Goal: Task Accomplishment & Management: Complete application form

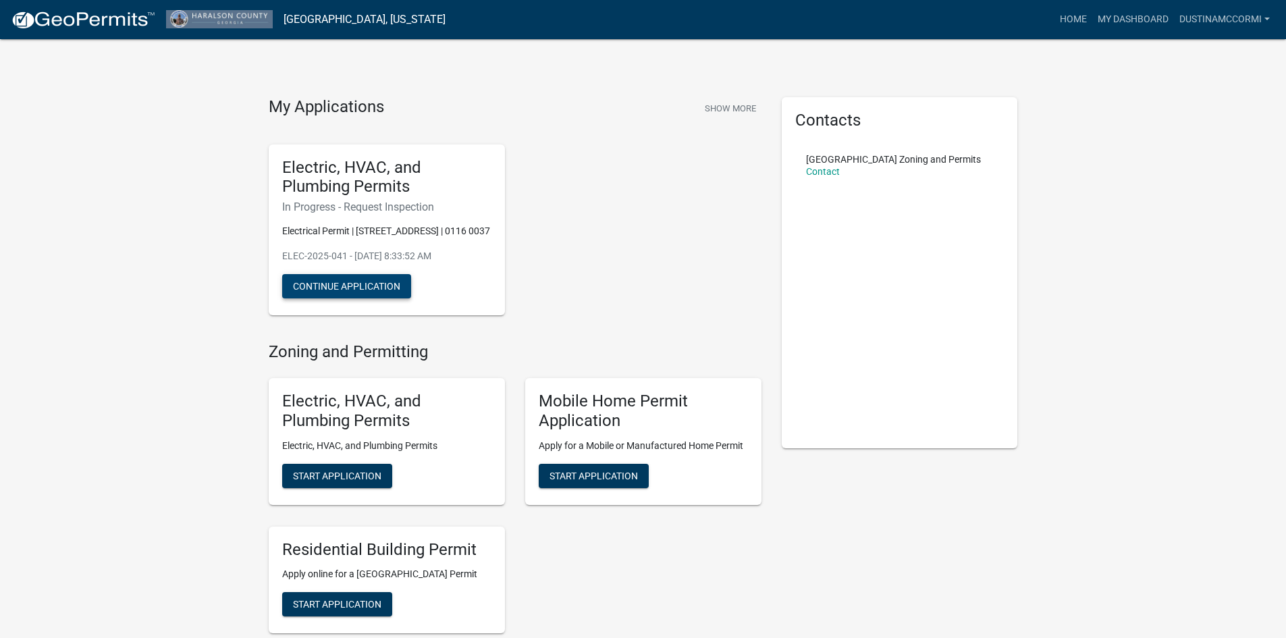
click at [333, 298] on button "Continue Application" at bounding box center [346, 286] width 129 height 24
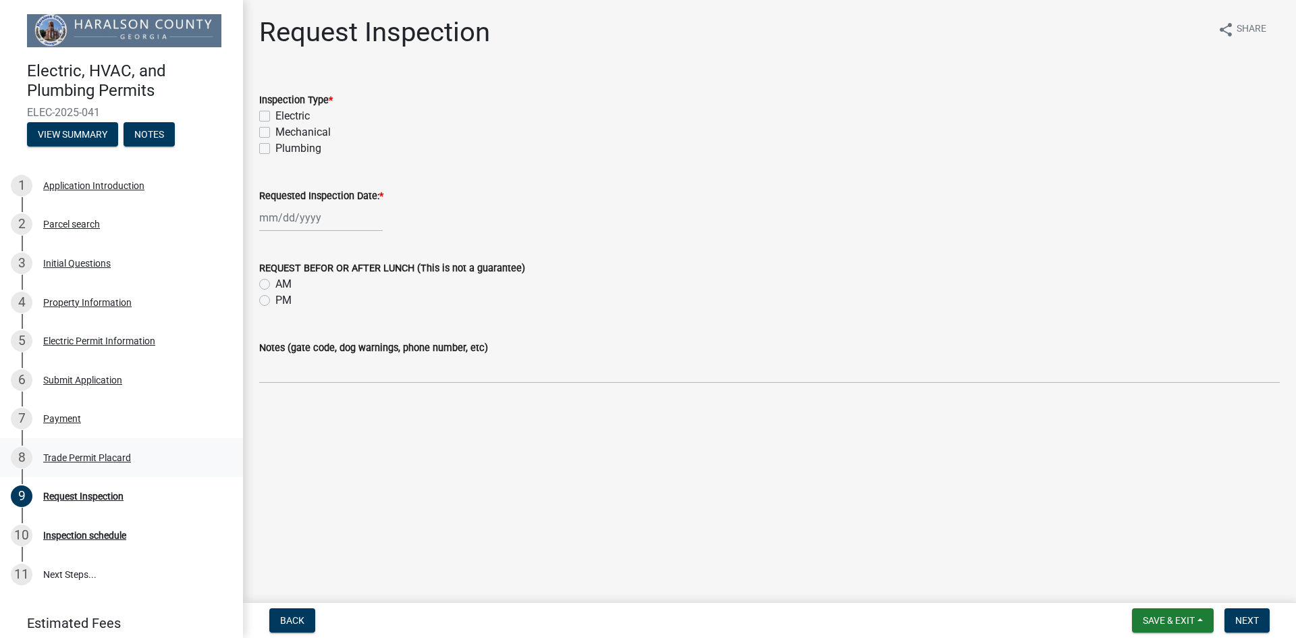
click at [58, 448] on div "8 Trade Permit Placard" at bounding box center [116, 458] width 211 height 22
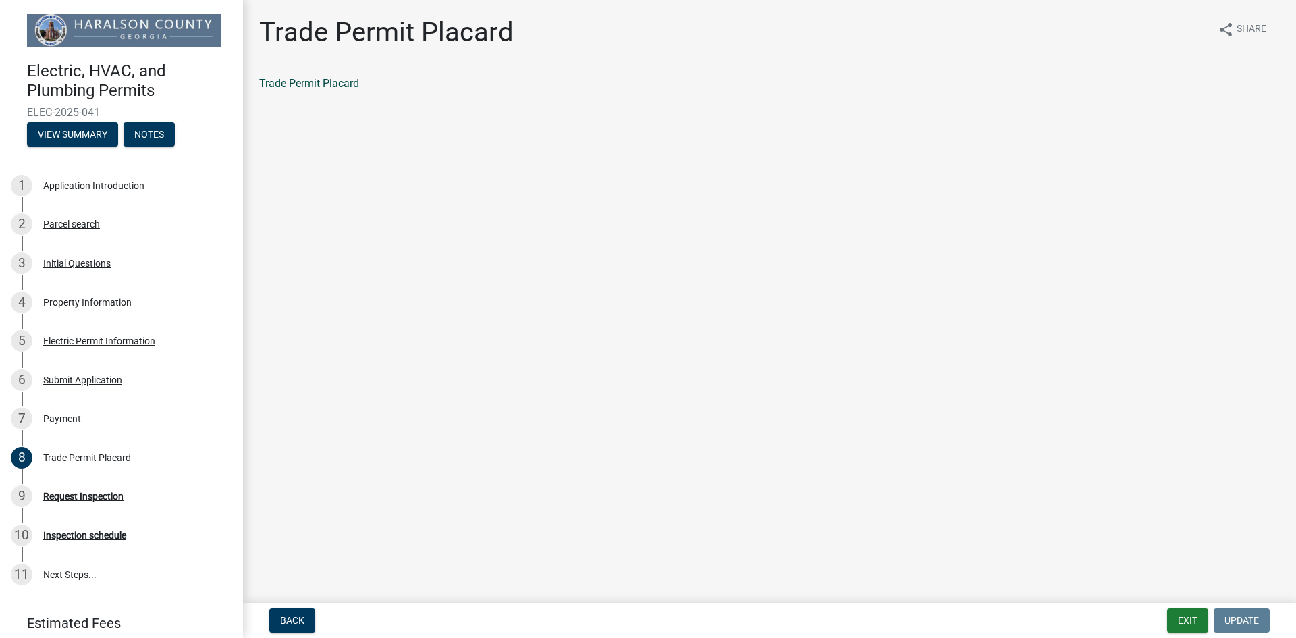
click at [335, 82] on link "Trade Permit Placard" at bounding box center [309, 83] width 100 height 13
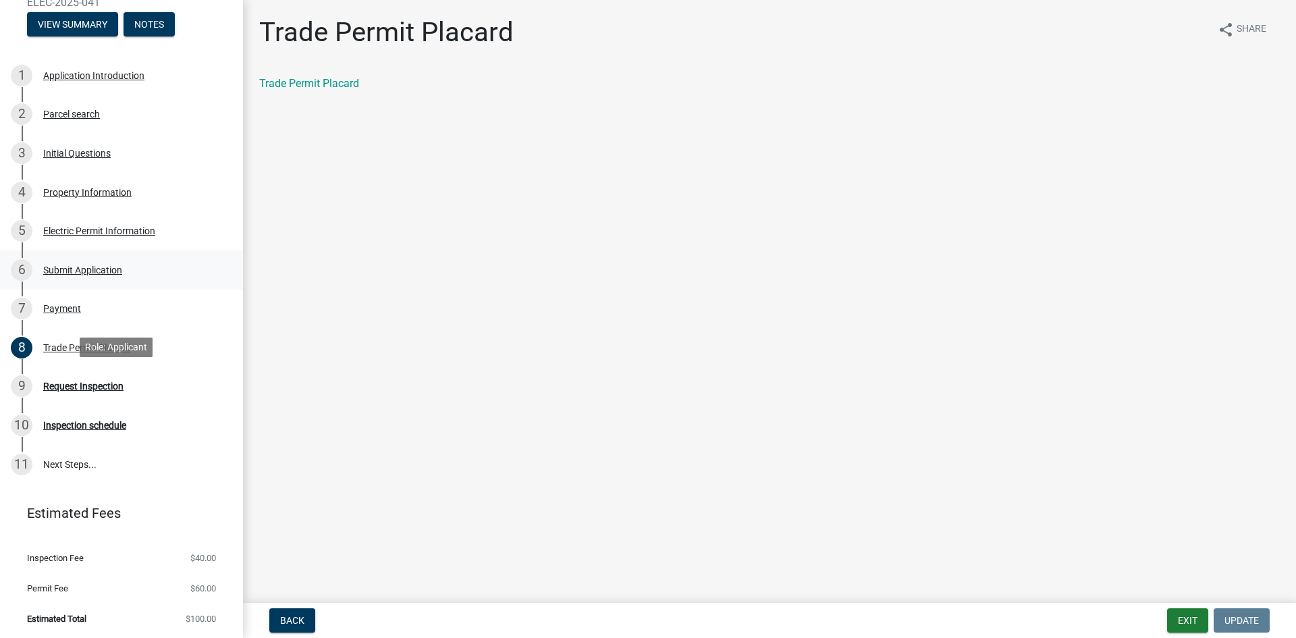
scroll to position [43, 0]
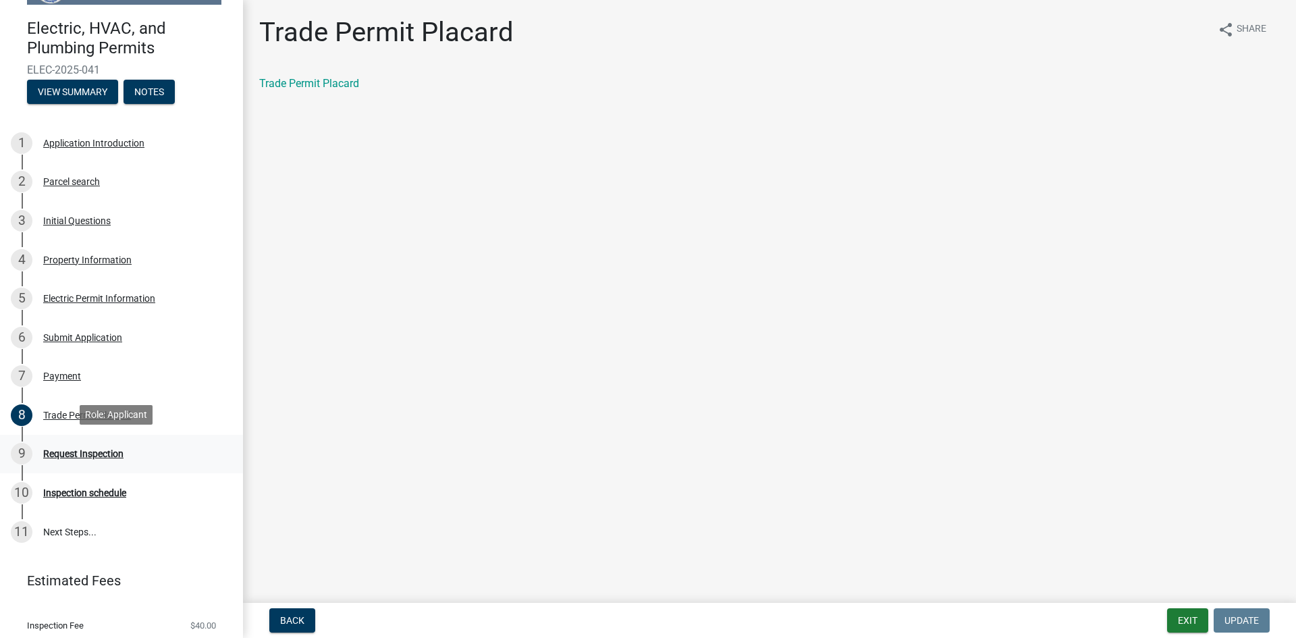
click at [115, 454] on div "Request Inspection" at bounding box center [83, 453] width 80 height 9
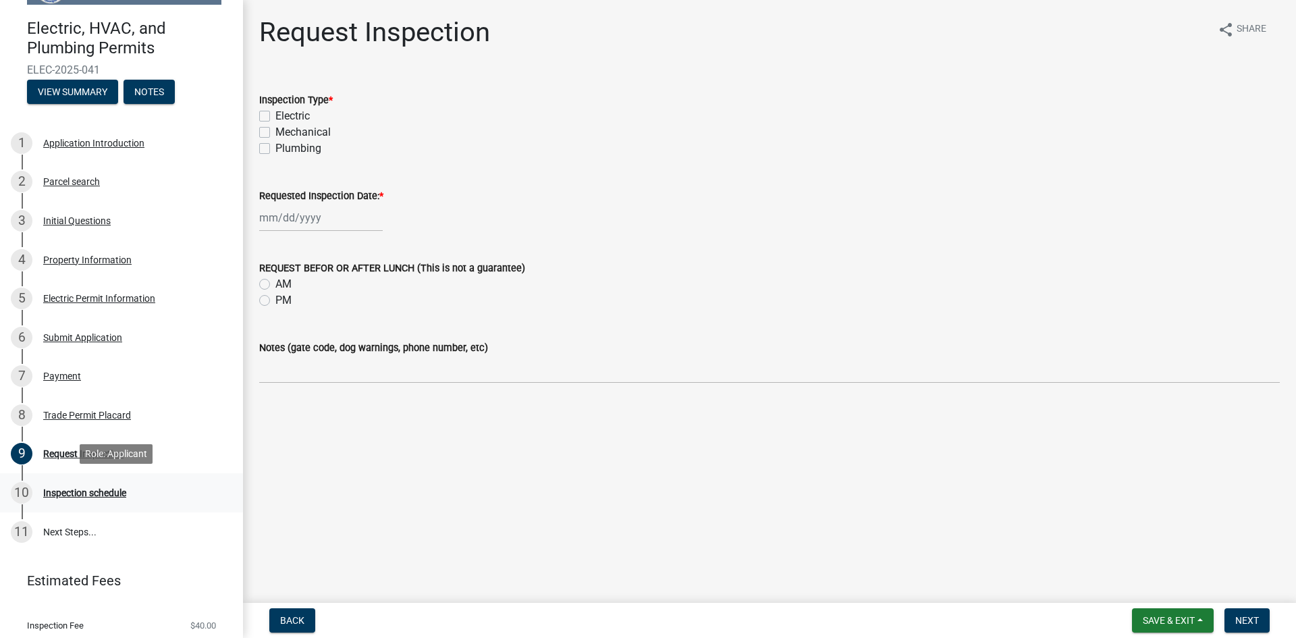
click at [88, 493] on div "Inspection schedule" at bounding box center [84, 492] width 83 height 9
click at [18, 492] on div "10" at bounding box center [22, 493] width 22 height 22
click at [1247, 619] on span "Next" at bounding box center [1247, 620] width 24 height 11
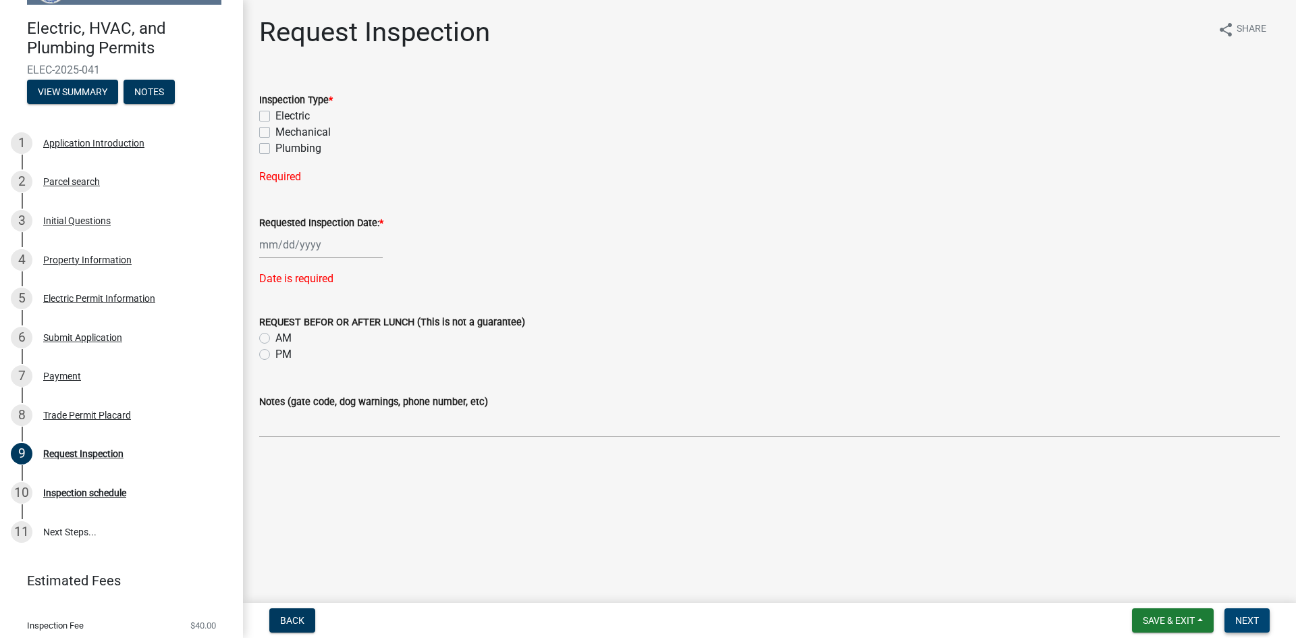
click at [1225, 608] on button "Next" at bounding box center [1247, 620] width 45 height 24
